Goal: Transaction & Acquisition: Purchase product/service

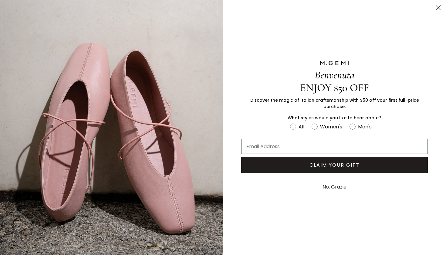
click at [267, 200] on div "Benvenuta ENJOY $50 OFF Discover the magic of Italian craftsmanship with $50 of…" at bounding box center [334, 127] width 223 height 255
click at [438, 9] on circle "Close dialog" at bounding box center [438, 8] width 10 height 10
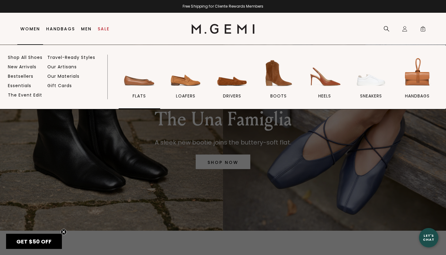
click at [137, 84] on img at bounding box center [139, 73] width 34 height 34
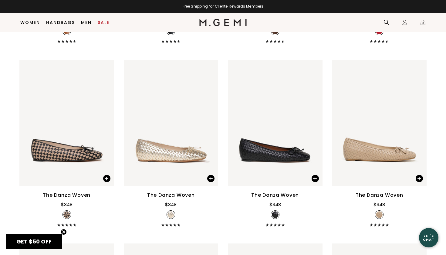
scroll to position [608, 0]
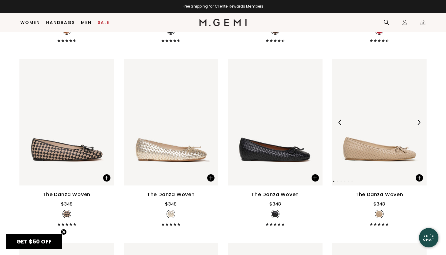
click at [420, 125] on img at bounding box center [418, 121] width 5 height 5
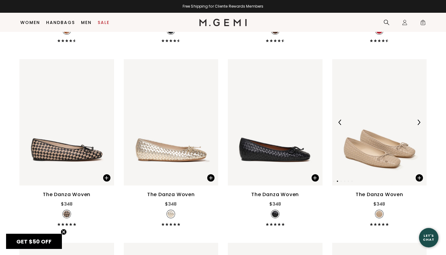
click at [420, 125] on img at bounding box center [418, 121] width 5 height 5
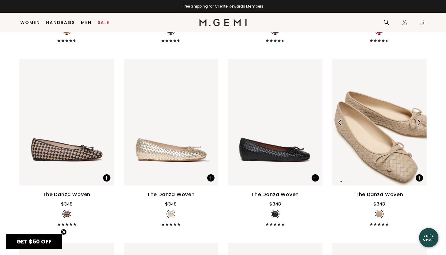
click at [420, 125] on img at bounding box center [418, 121] width 5 height 5
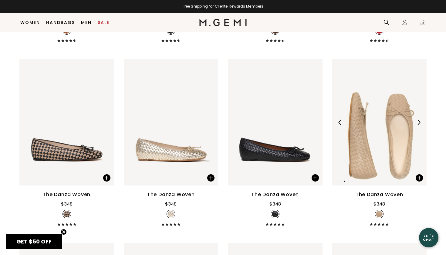
click at [420, 125] on img at bounding box center [418, 121] width 5 height 5
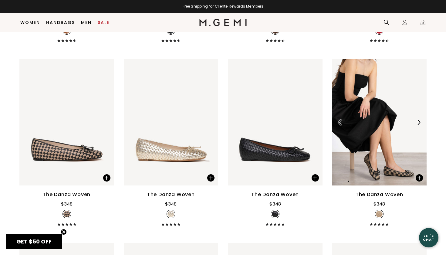
click at [420, 125] on img at bounding box center [418, 121] width 5 height 5
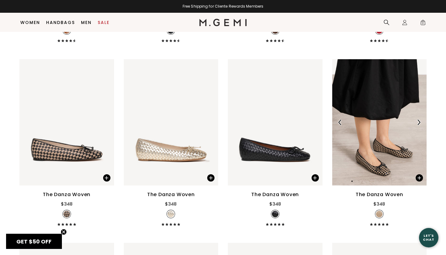
click at [418, 127] on div at bounding box center [418, 122] width 10 height 10
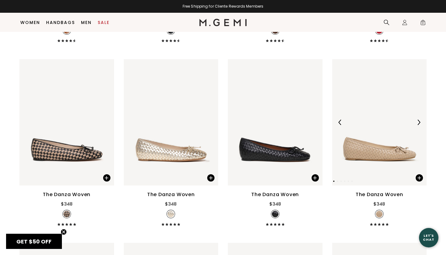
click at [418, 127] on div at bounding box center [418, 122] width 10 height 10
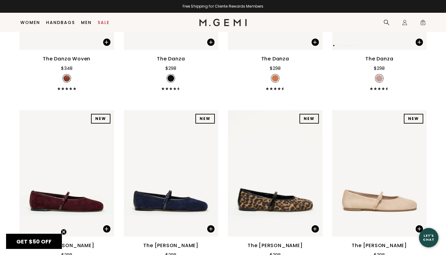
scroll to position [954, 0]
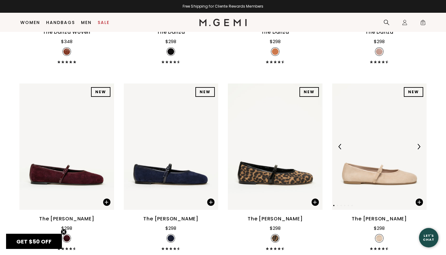
click at [418, 149] on img at bounding box center [418, 146] width 5 height 5
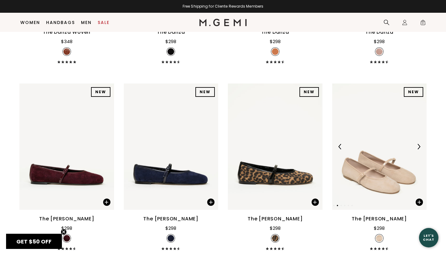
click at [418, 149] on img at bounding box center [418, 146] width 5 height 5
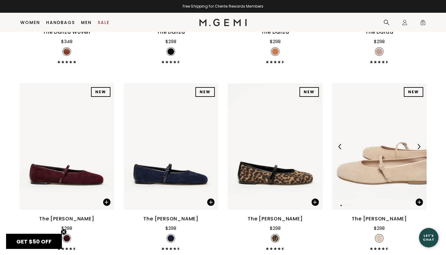
click at [418, 149] on img at bounding box center [418, 146] width 5 height 5
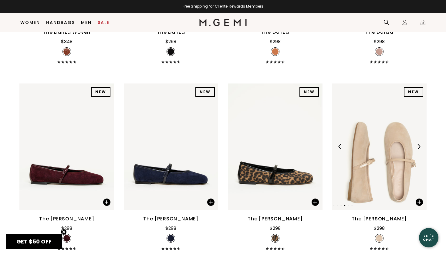
click at [418, 149] on img at bounding box center [418, 146] width 5 height 5
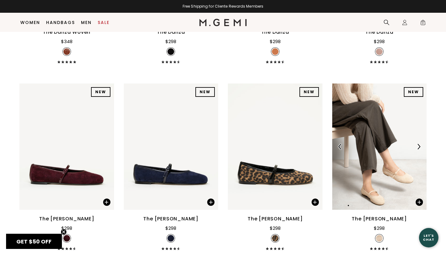
click at [418, 149] on img at bounding box center [418, 146] width 5 height 5
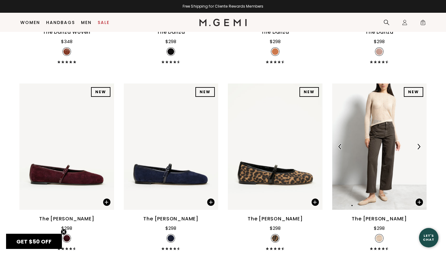
click at [373, 180] on img at bounding box center [379, 146] width 95 height 126
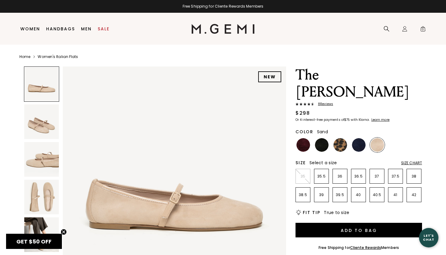
click at [41, 223] on img at bounding box center [41, 234] width 35 height 35
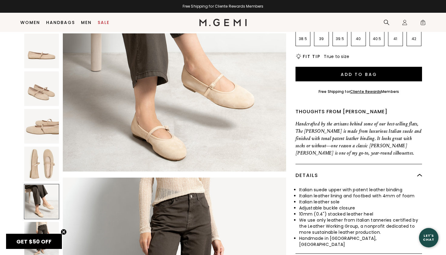
scroll to position [984, 0]
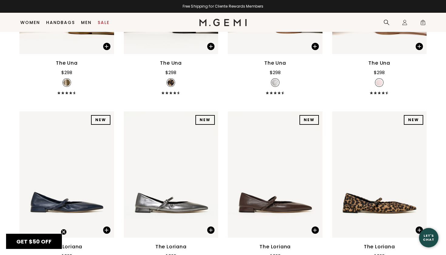
scroll to position [1847, 0]
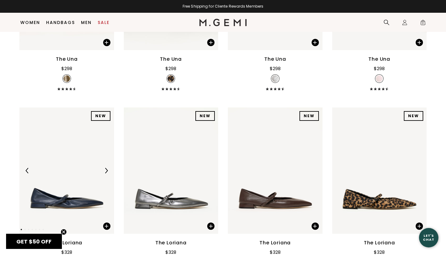
click at [104, 173] on img at bounding box center [105, 170] width 5 height 5
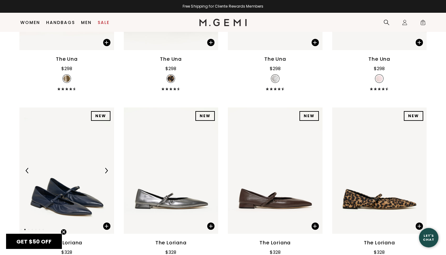
click at [105, 173] on img at bounding box center [105, 170] width 5 height 5
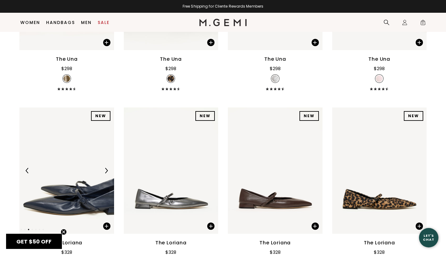
click at [105, 173] on img at bounding box center [105, 170] width 5 height 5
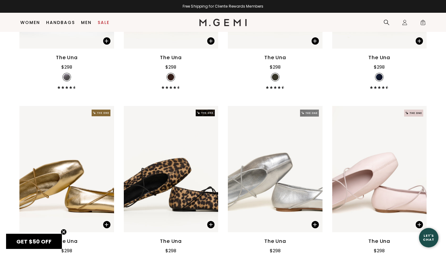
scroll to position [1563, 0]
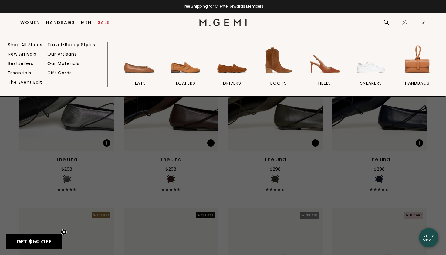
click at [370, 67] on img at bounding box center [371, 60] width 34 height 34
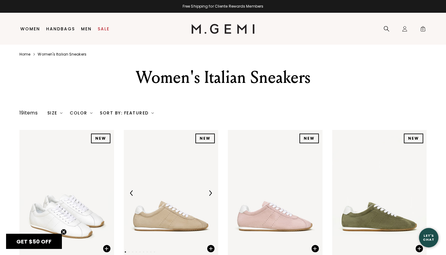
click at [210, 196] on img at bounding box center [209, 192] width 5 height 5
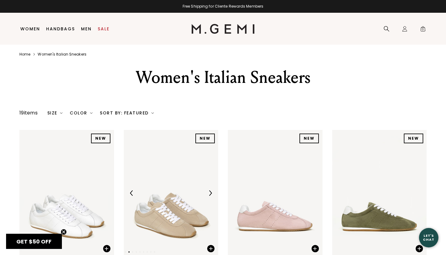
click at [210, 196] on img at bounding box center [209, 192] width 5 height 5
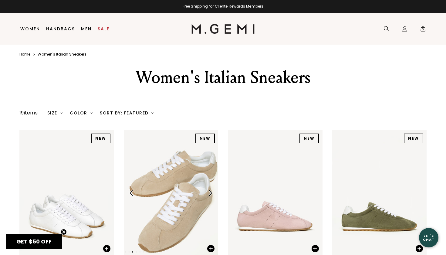
click at [210, 196] on img at bounding box center [209, 192] width 5 height 5
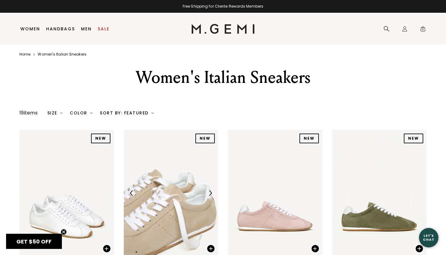
click at [210, 196] on img at bounding box center [209, 192] width 5 height 5
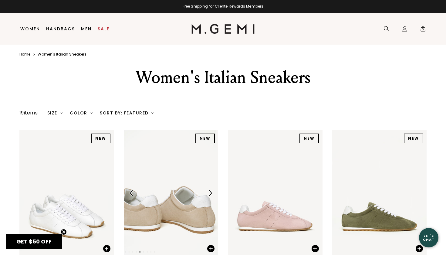
click at [210, 196] on img at bounding box center [209, 192] width 5 height 5
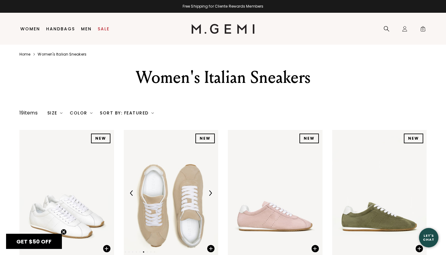
click at [210, 196] on img at bounding box center [209, 192] width 5 height 5
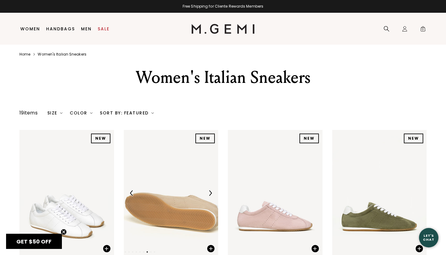
click at [210, 196] on img at bounding box center [209, 192] width 5 height 5
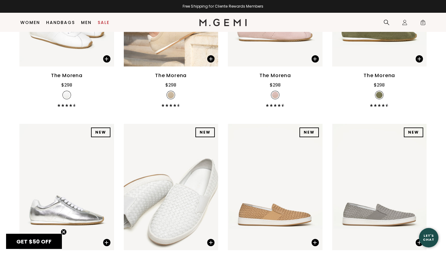
scroll to position [187, 0]
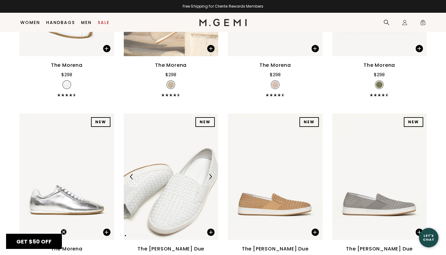
click at [207, 179] on img at bounding box center [209, 176] width 5 height 5
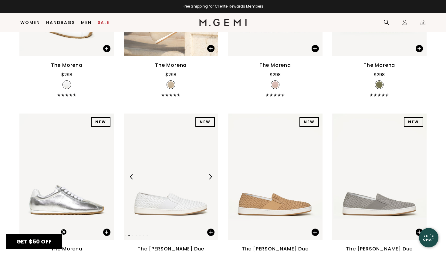
click at [207, 179] on img at bounding box center [209, 176] width 5 height 5
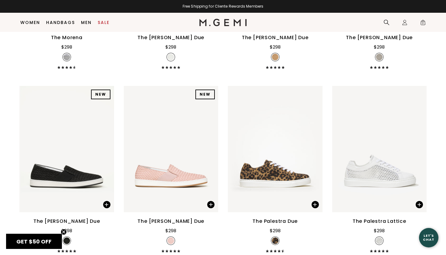
scroll to position [400, 0]
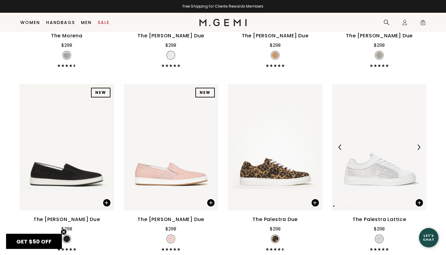
click at [415, 152] on div at bounding box center [418, 147] width 10 height 10
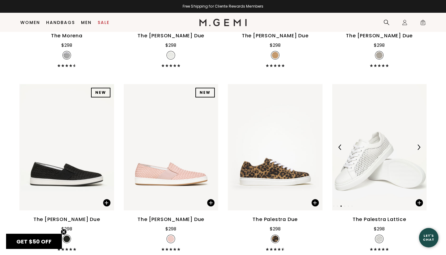
click at [415, 152] on div at bounding box center [418, 147] width 10 height 10
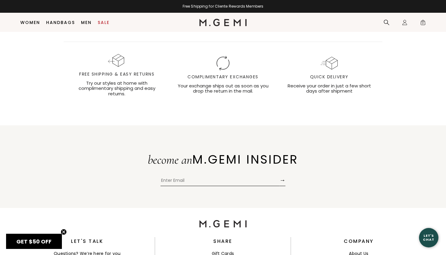
scroll to position [1053, 0]
